Goal: Transaction & Acquisition: Purchase product/service

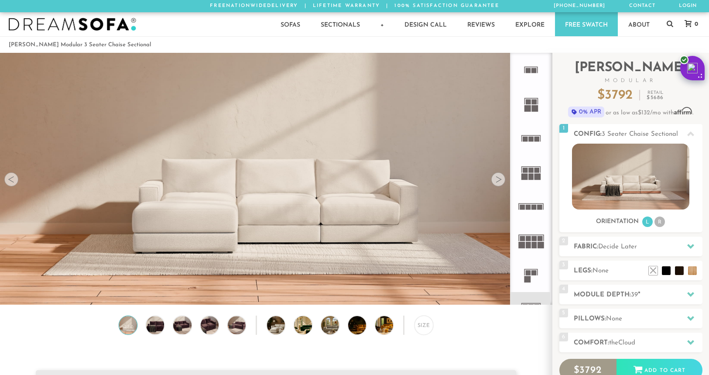
click at [530, 136] on icon at bounding box center [531, 138] width 34 height 34
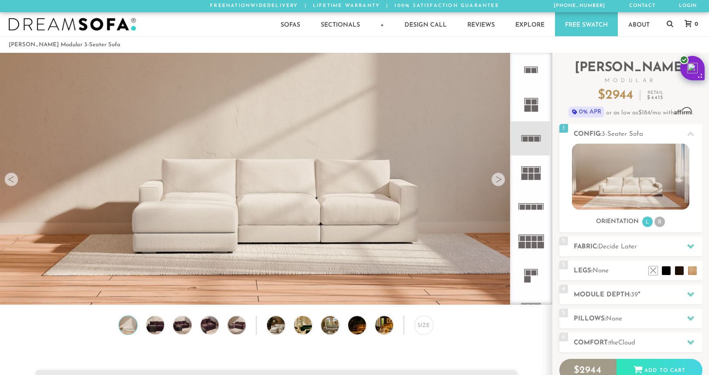
click at [531, 173] on icon at bounding box center [531, 172] width 34 height 34
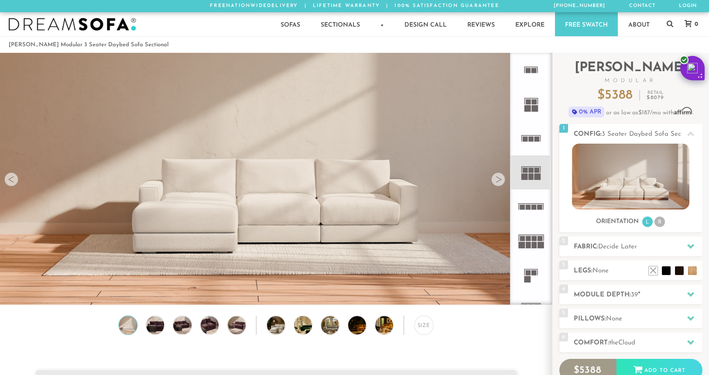
click at [531, 215] on icon at bounding box center [531, 206] width 34 height 34
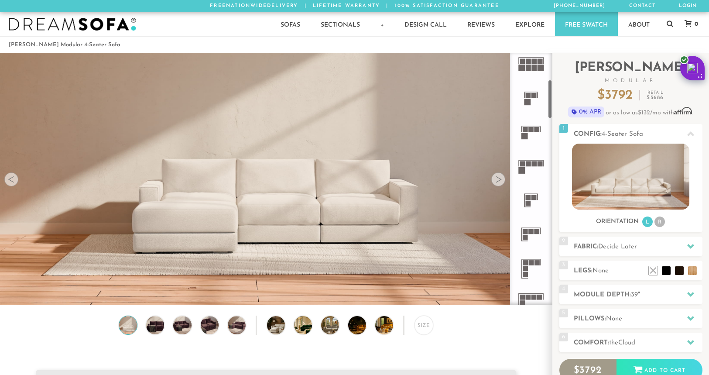
scroll to position [181, 0]
click at [528, 130] on rect at bounding box center [524, 132] width 7 height 7
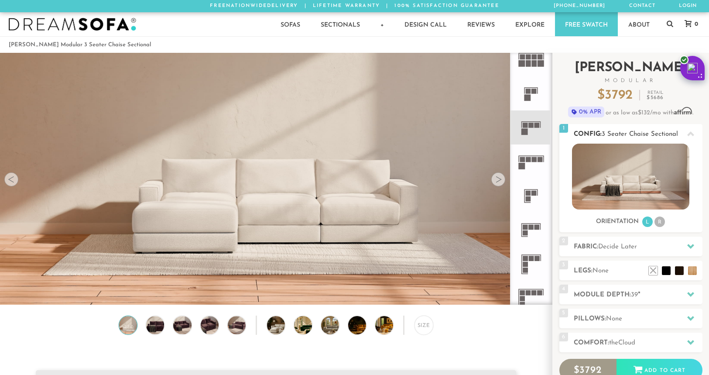
click at [664, 224] on li "R" at bounding box center [659, 221] width 10 height 10
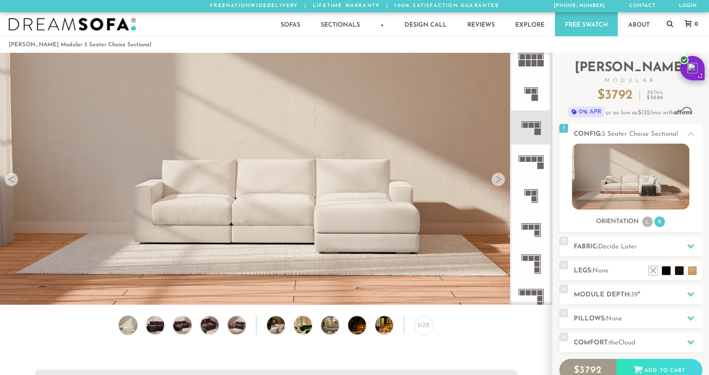
click at [501, 182] on div at bounding box center [498, 179] width 14 height 14
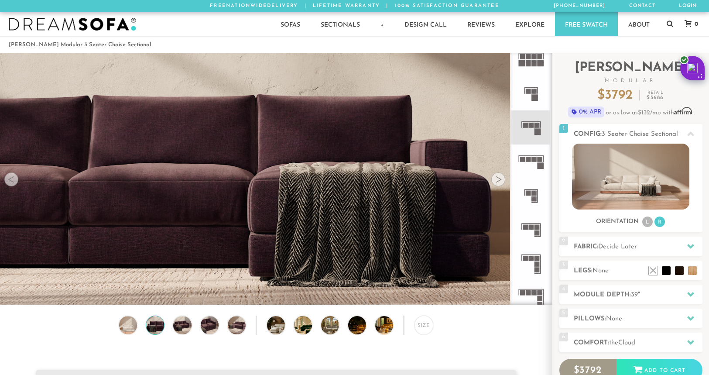
click at [501, 182] on div at bounding box center [498, 179] width 14 height 14
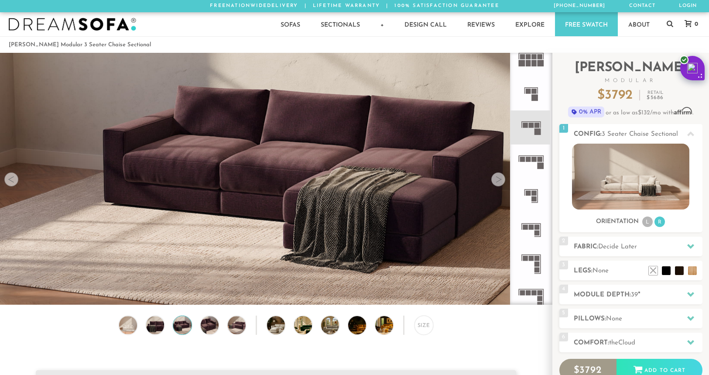
click at [501, 182] on div at bounding box center [498, 179] width 14 height 14
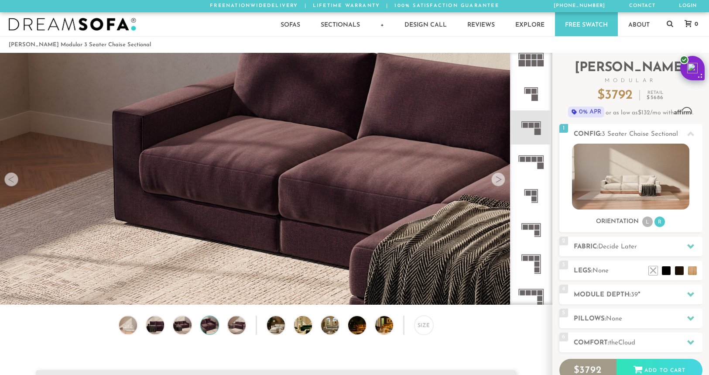
click at [501, 182] on div at bounding box center [498, 179] width 14 height 14
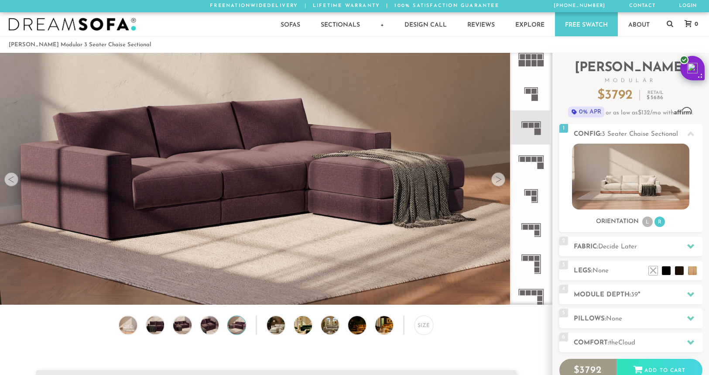
click at [501, 182] on div at bounding box center [498, 179] width 14 height 14
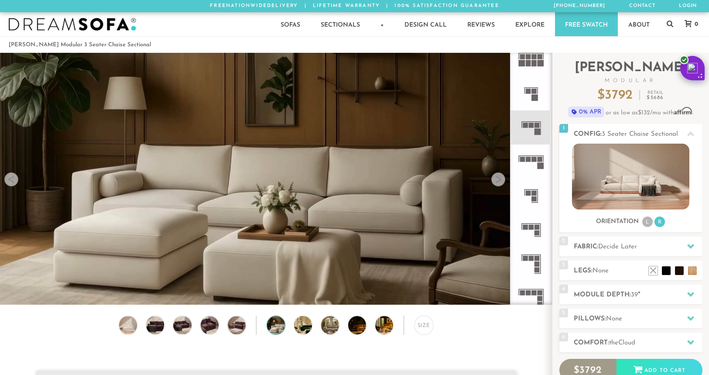
click at [501, 182] on div at bounding box center [498, 179] width 14 height 14
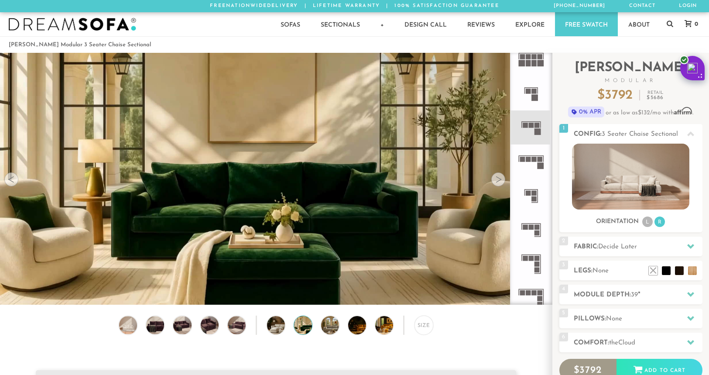
click at [501, 182] on div at bounding box center [498, 179] width 14 height 14
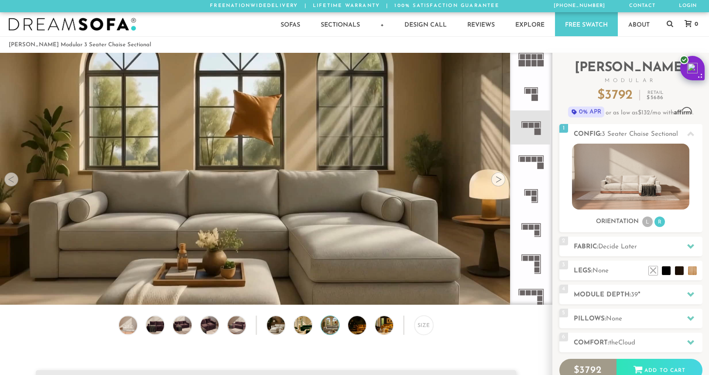
click at [501, 182] on div at bounding box center [498, 179] width 14 height 14
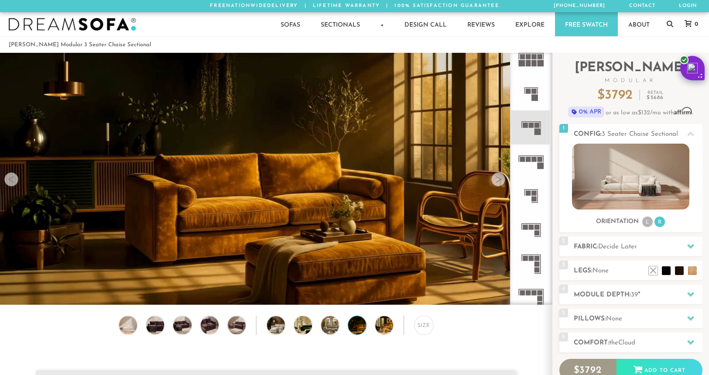
click at [501, 182] on div at bounding box center [498, 179] width 14 height 14
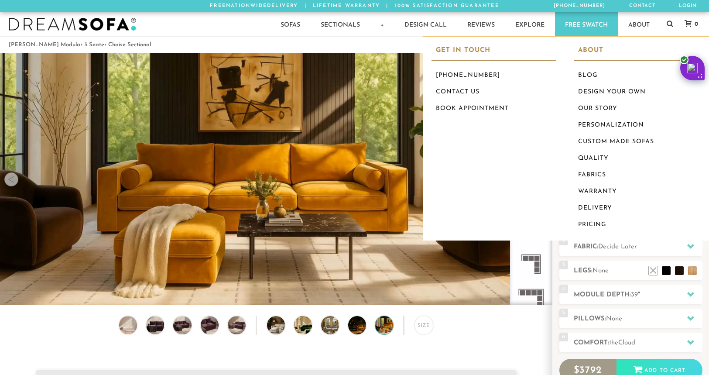
click at [664, 19] on div "Sofas Sofas Sofa Sleepers Modular Sofas Sectionals Sectionals Sectional Sleeper…" at bounding box center [354, 24] width 709 height 24
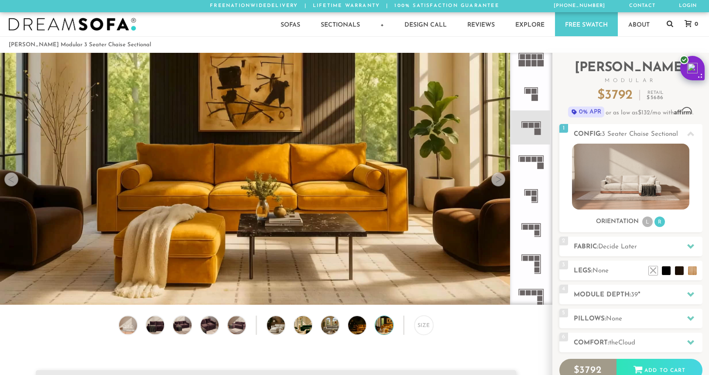
click at [671, 28] on icon at bounding box center [669, 24] width 7 height 9
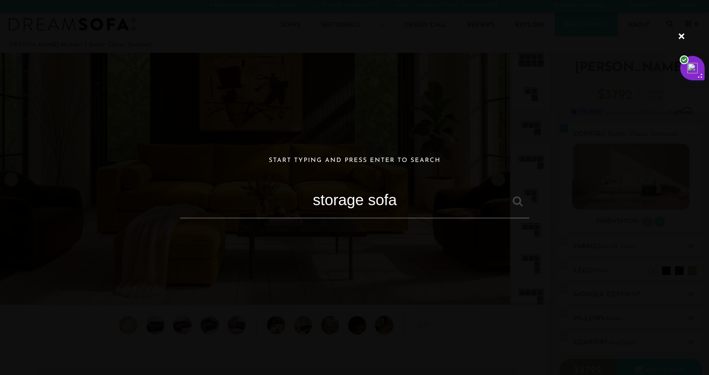
type input "storage sofa"
